Goal: Task Accomplishment & Management: Manage account settings

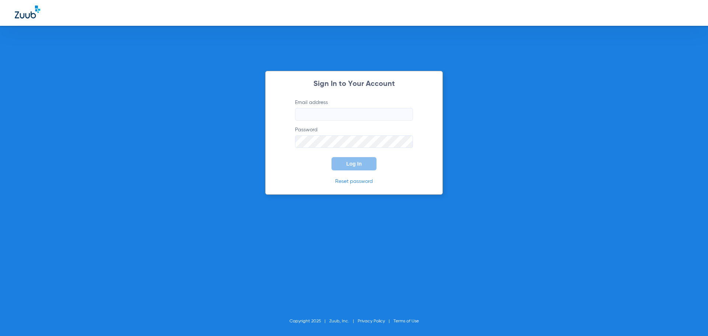
type input "[EMAIL_ADDRESS][DOMAIN_NAME]"
click at [354, 159] on button "Log In" at bounding box center [353, 163] width 45 height 13
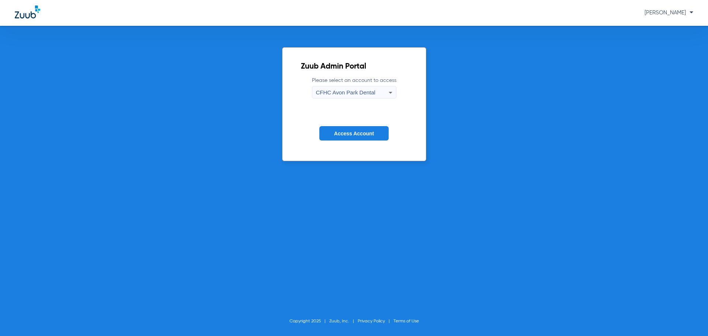
click at [387, 91] on icon at bounding box center [390, 92] width 9 height 9
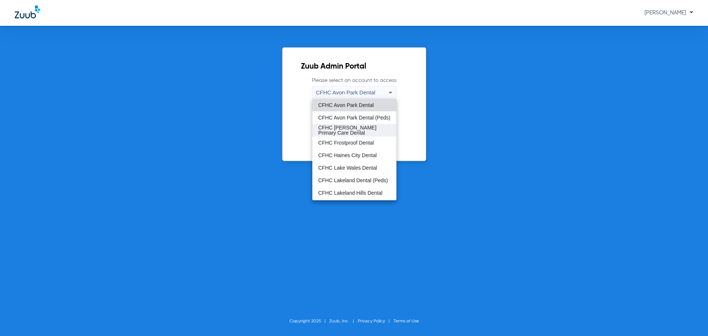
click at [354, 131] on span "CFHC [PERSON_NAME] Primary Care Dental" at bounding box center [354, 130] width 72 height 10
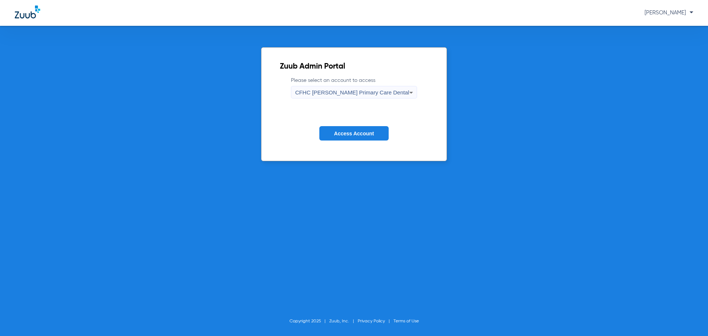
click at [353, 132] on span "Access Account" at bounding box center [354, 133] width 40 height 6
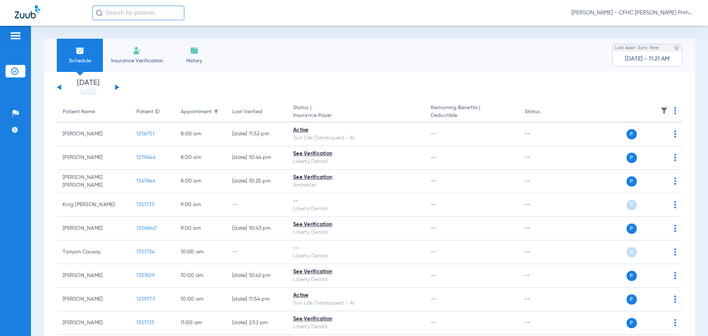
click at [115, 90] on button at bounding box center [117, 87] width 4 height 6
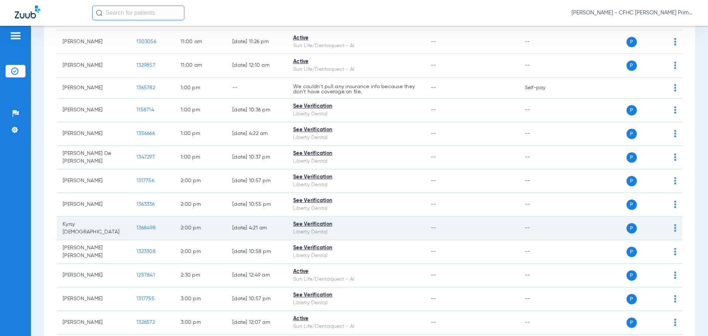
scroll to position [553, 0]
